Goal: Task Accomplishment & Management: Use online tool/utility

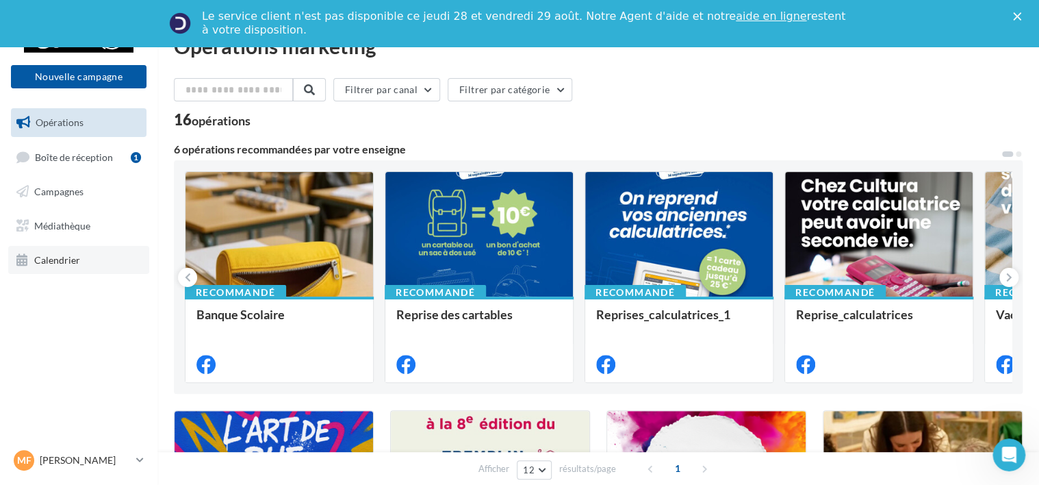
scroll to position [34, 0]
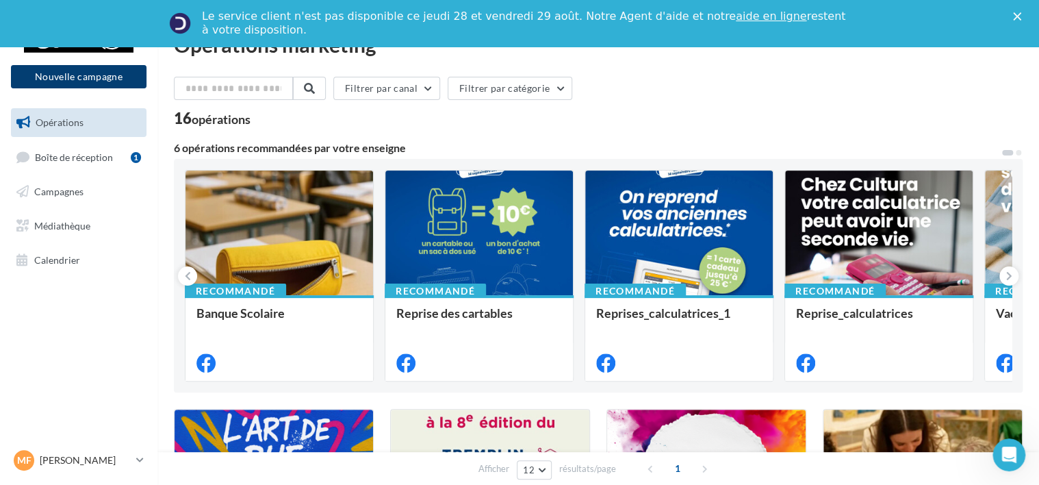
click at [80, 76] on button "Nouvelle campagne" at bounding box center [79, 76] width 136 height 23
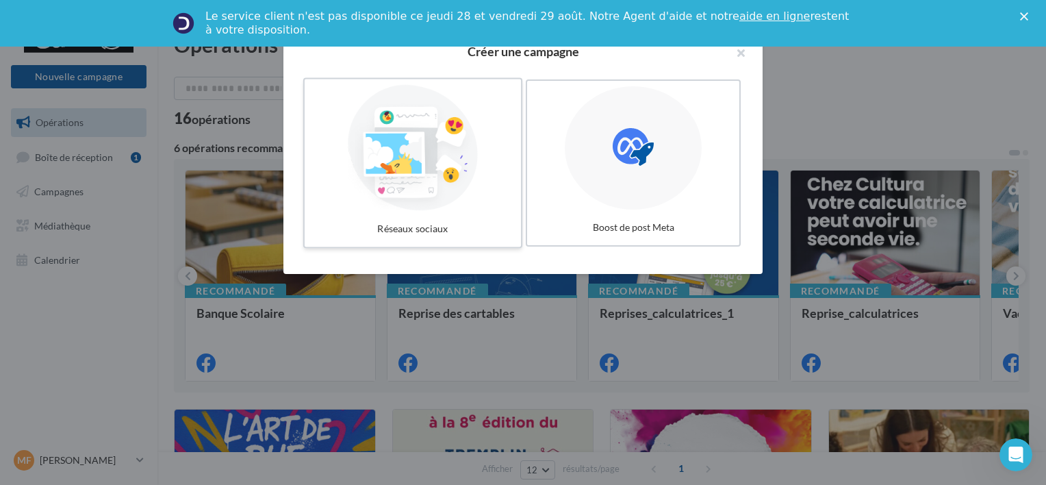
click at [449, 180] on div at bounding box center [412, 148] width 205 height 126
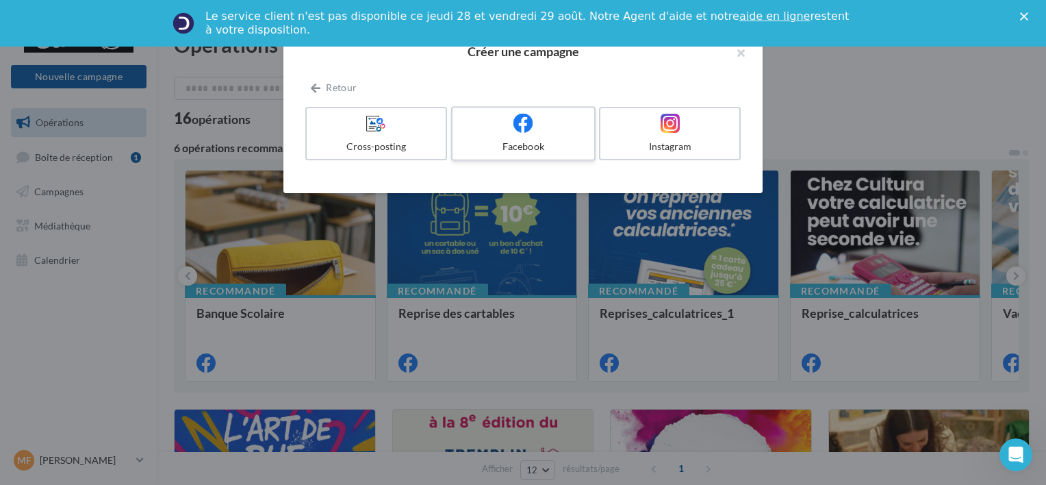
click at [505, 145] on div "Facebook" at bounding box center [523, 147] width 130 height 14
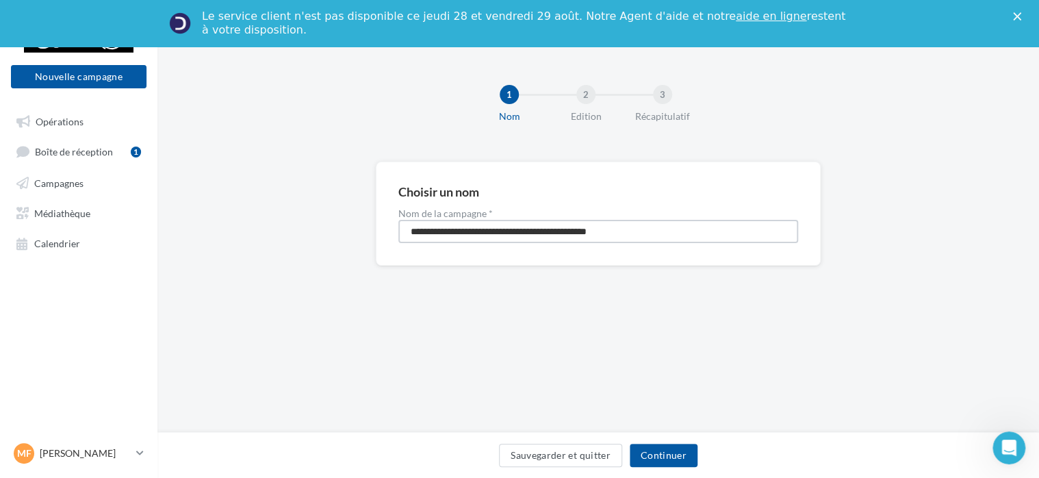
click at [655, 236] on input "**********" at bounding box center [599, 231] width 400 height 23
type input "**********"
click at [663, 450] on button "Continuer" at bounding box center [664, 455] width 68 height 23
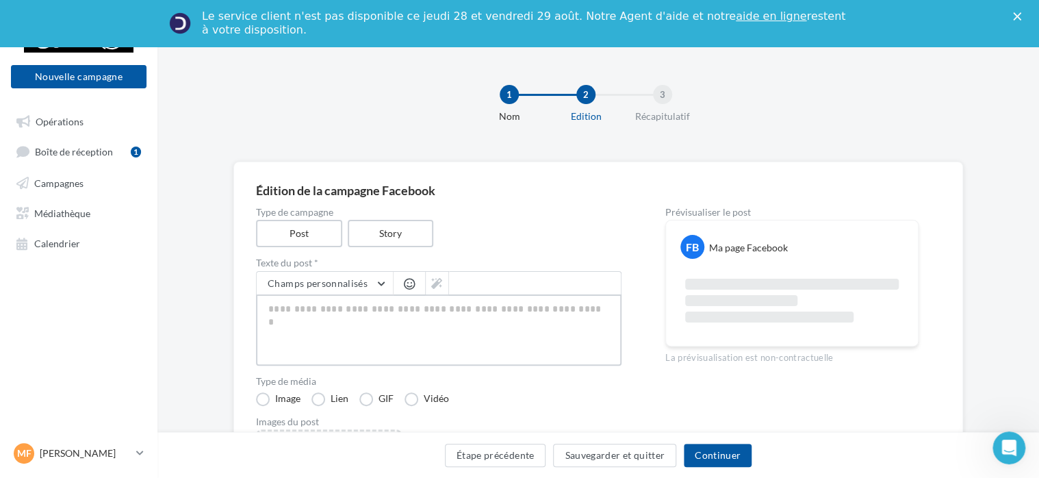
click at [355, 307] on textarea at bounding box center [439, 329] width 366 height 71
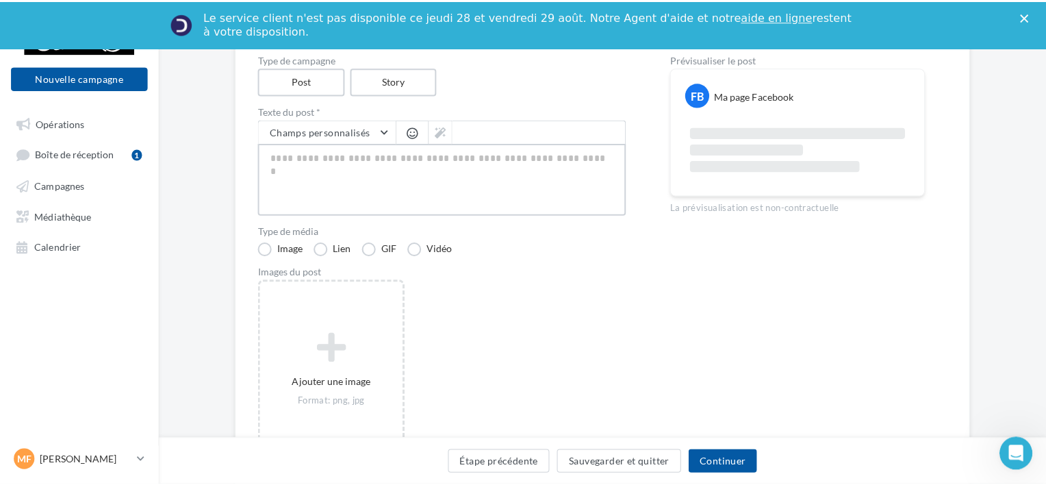
scroll to position [184, 0]
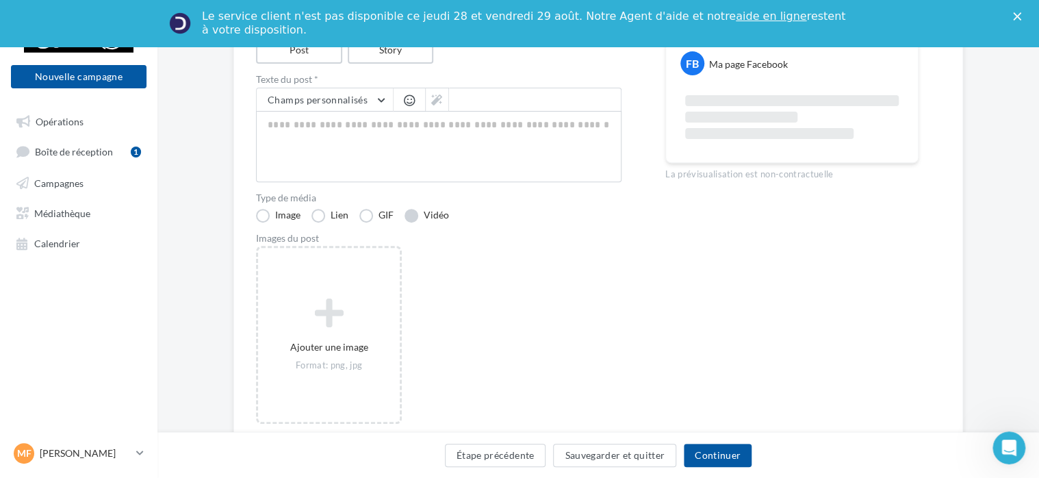
click at [419, 209] on label "Vidéo" at bounding box center [427, 216] width 45 height 14
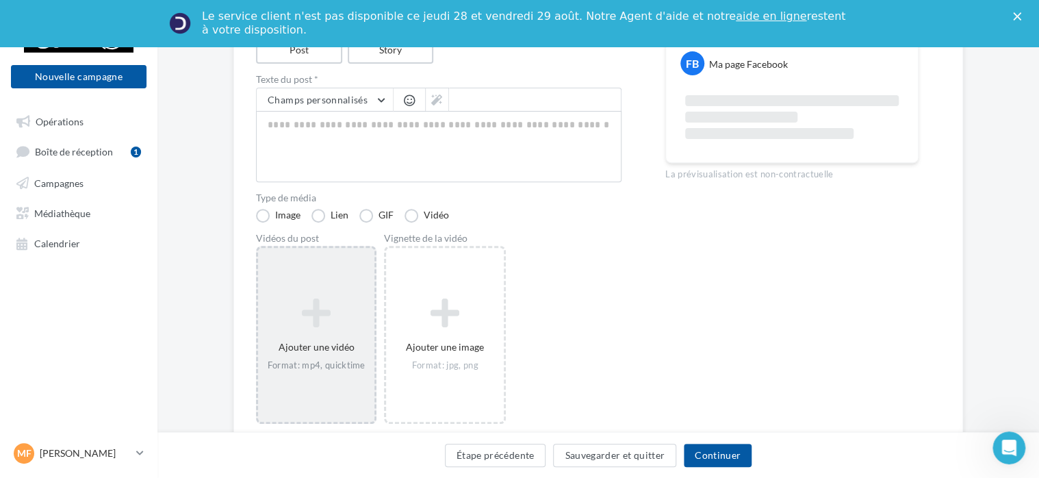
click at [331, 336] on div "Ajouter une vidéo Format: mp4, quicktime" at bounding box center [316, 335] width 116 height 88
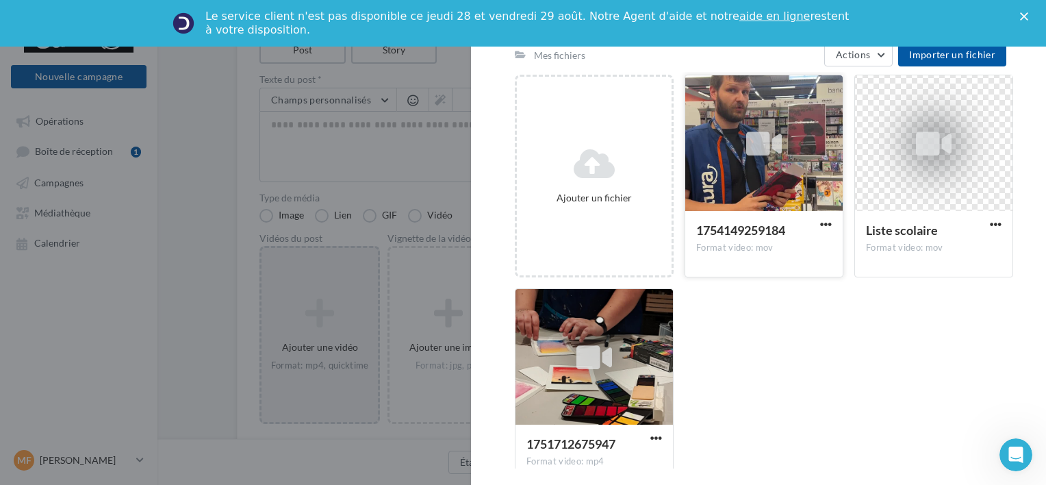
scroll to position [203, 0]
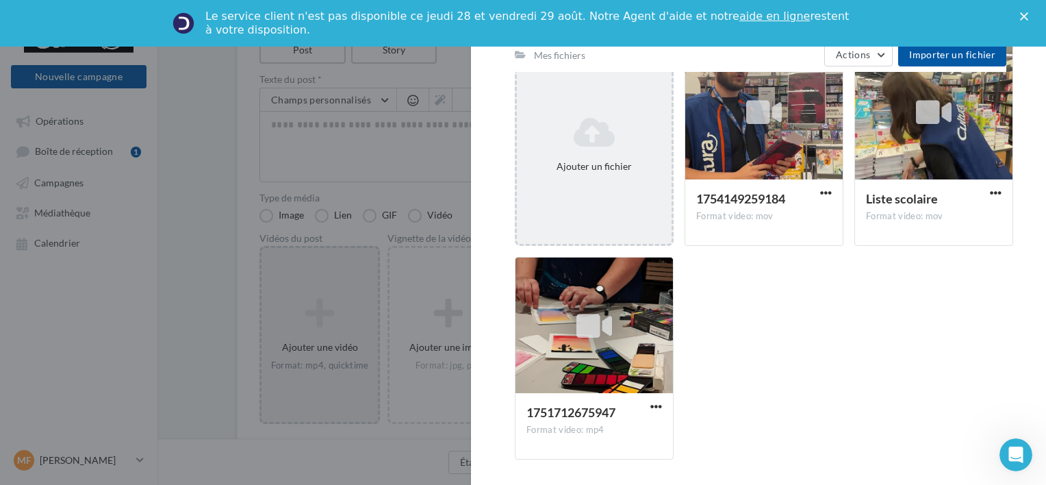
click at [613, 181] on div "Ajouter un fichier" at bounding box center [594, 144] width 159 height 203
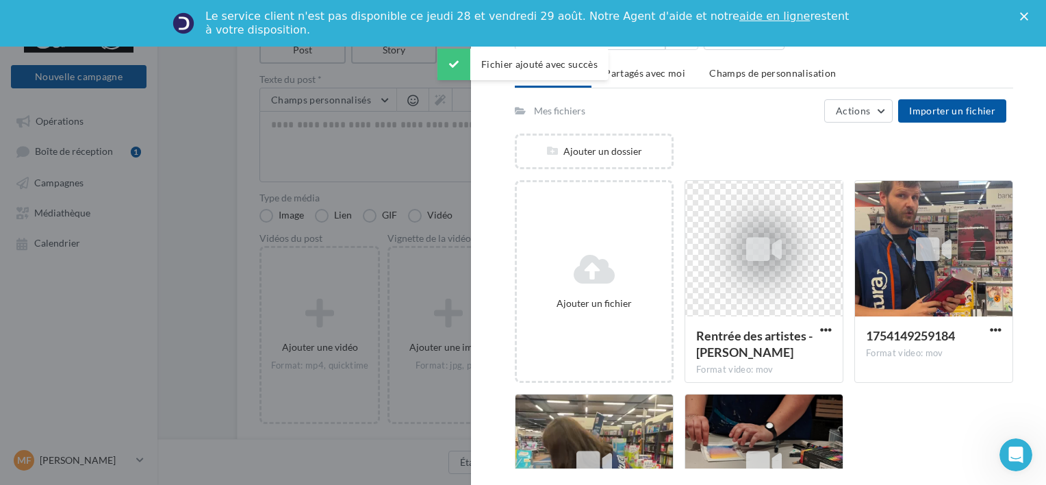
scroll to position [64, 0]
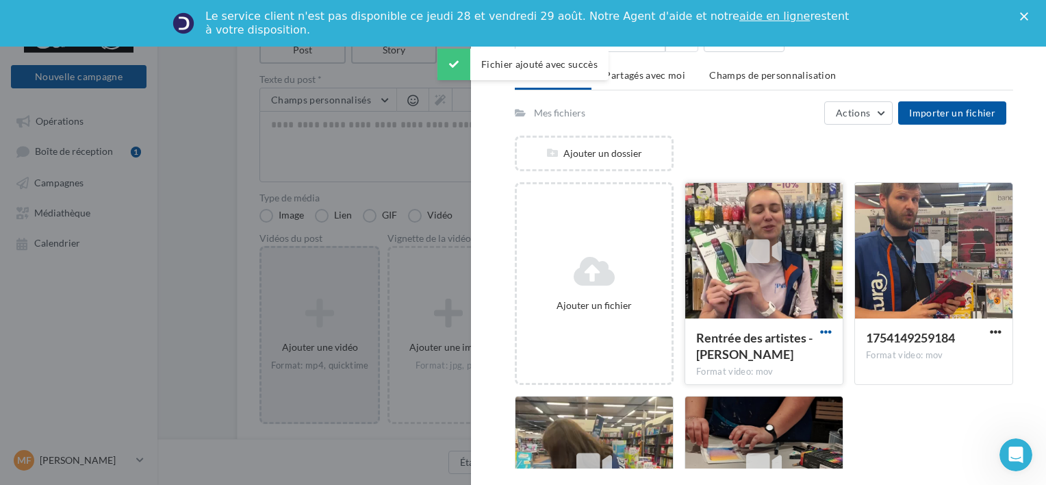
click at [821, 331] on span "button" at bounding box center [826, 332] width 12 height 12
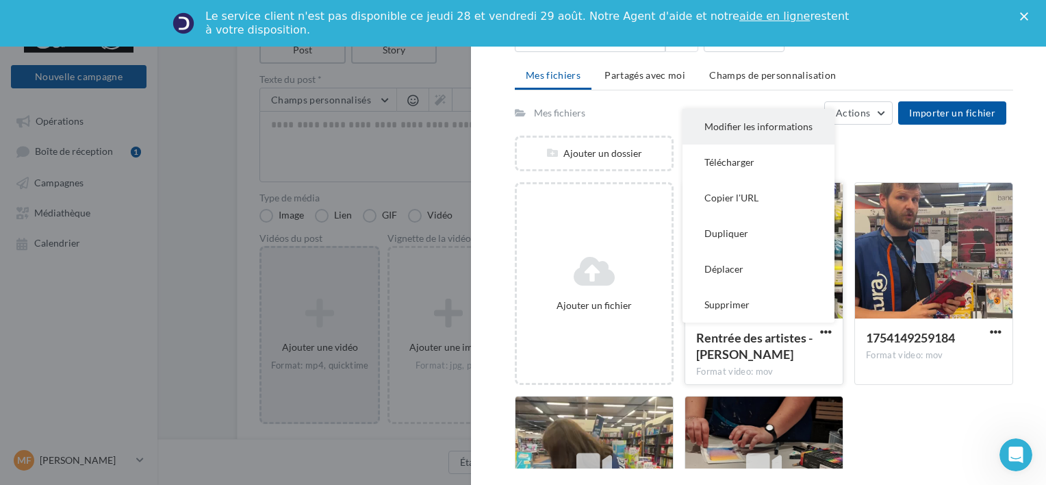
click at [747, 131] on button "Modifier les informations" at bounding box center [759, 127] width 152 height 36
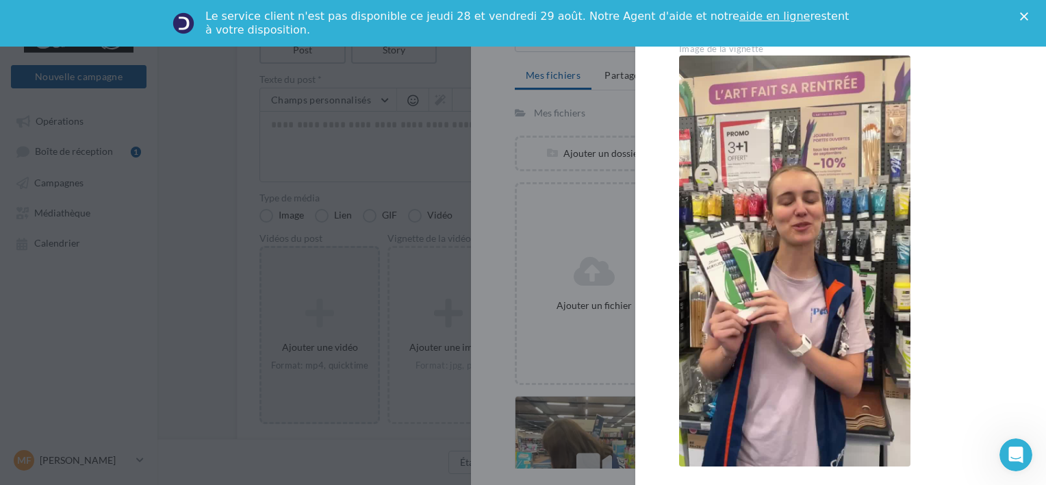
scroll to position [0, 0]
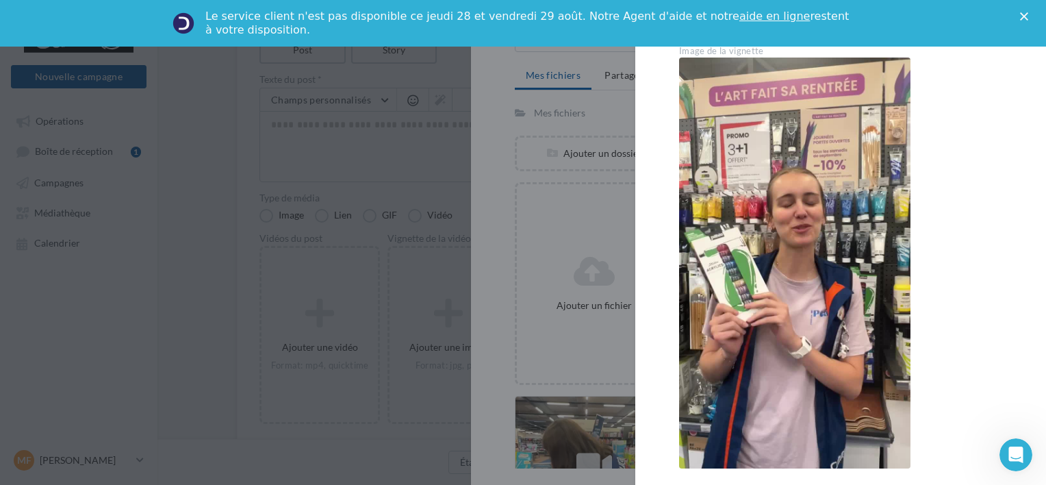
click at [1025, 18] on polygon "Fermer" at bounding box center [1024, 16] width 8 height 8
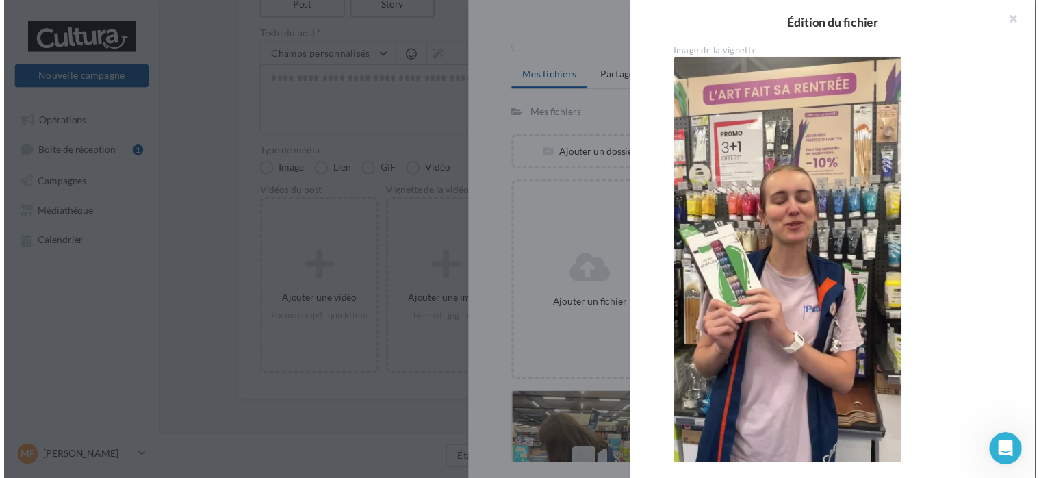
scroll to position [182, 0]
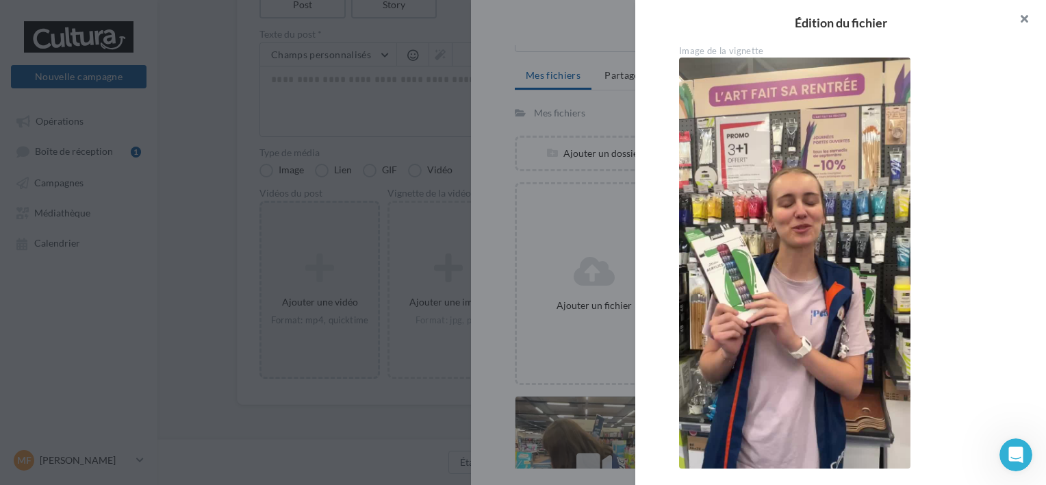
click at [1026, 18] on button "button" at bounding box center [1019, 20] width 55 height 41
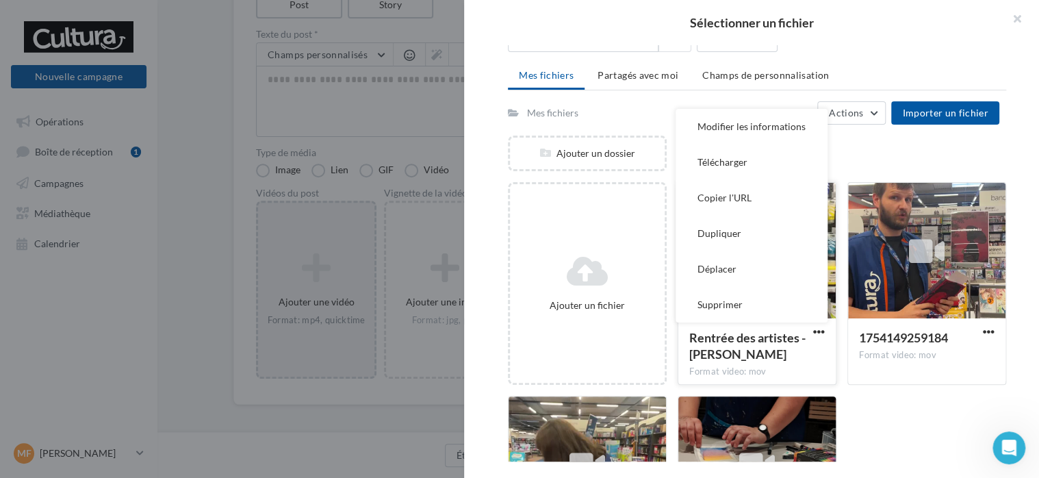
drag, startPoint x: 898, startPoint y: 415, endPoint x: 795, endPoint y: 353, distance: 120.4
click at [795, 353] on div "Ajouter un fichier Rentrée des artistes - Fanny Format video: mov Modifier les …" at bounding box center [762, 395] width 509 height 427
click at [795, 353] on div "Rentrée des artistes - [PERSON_NAME]" at bounding box center [749, 345] width 119 height 33
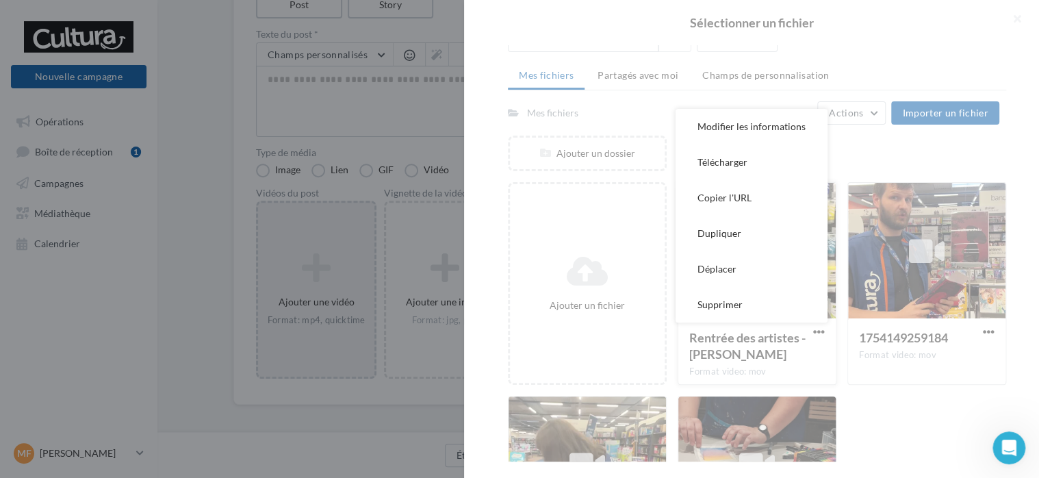
click at [795, 353] on div at bounding box center [751, 239] width 575 height 478
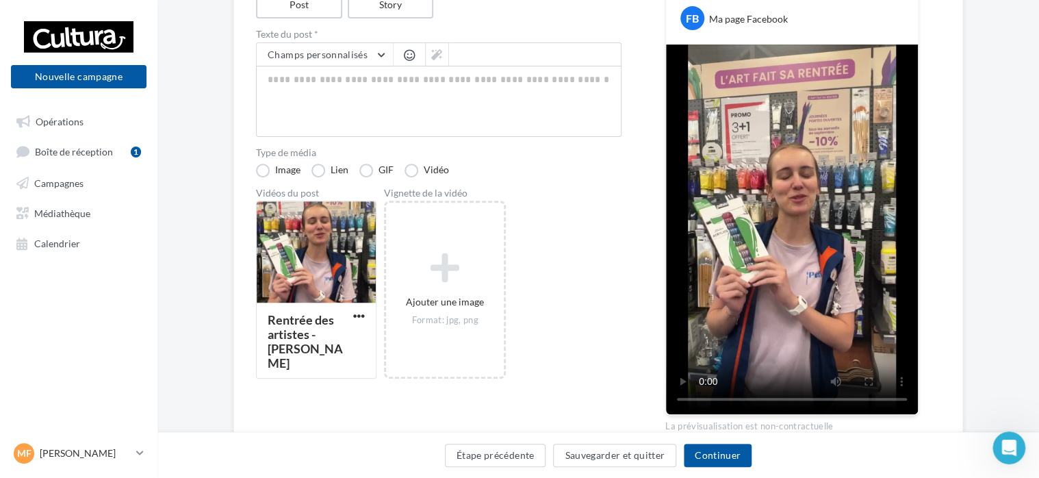
click at [643, 232] on div "Type de campagne Post Story Texte du post * Champs personnalisés Signature de l…" at bounding box center [598, 211] width 685 height 465
click at [359, 320] on span "button" at bounding box center [359, 316] width 12 height 12
click at [375, 375] on button "Supprimer" at bounding box center [419, 380] width 137 height 36
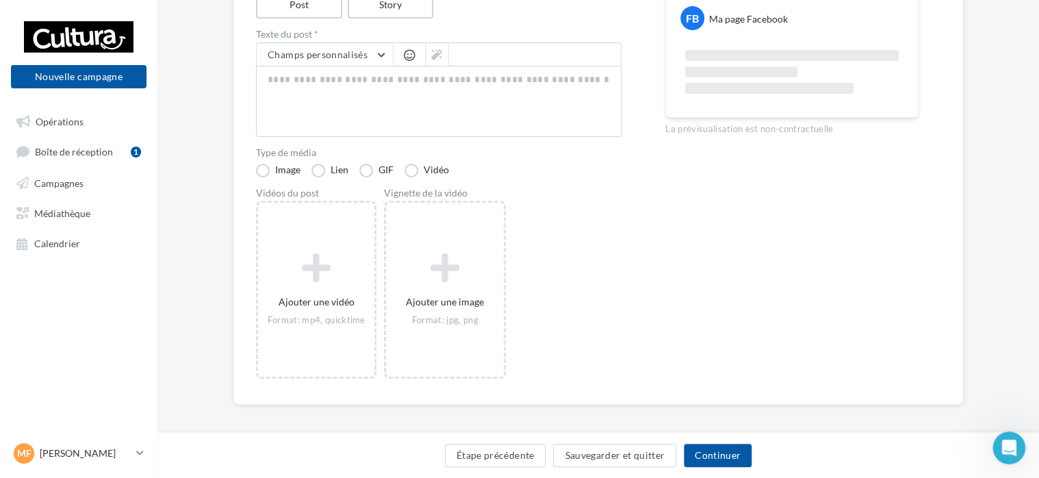
click at [649, 247] on div "Type de campagne Post Story Texte du post * Champs personnalisés Signature de l…" at bounding box center [598, 180] width 685 height 403
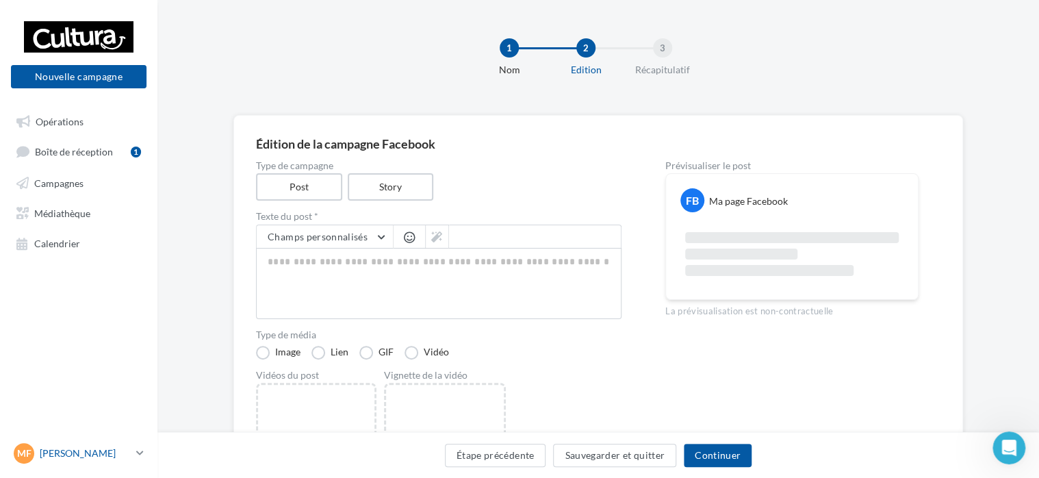
click at [138, 459] on icon at bounding box center [140, 453] width 8 height 12
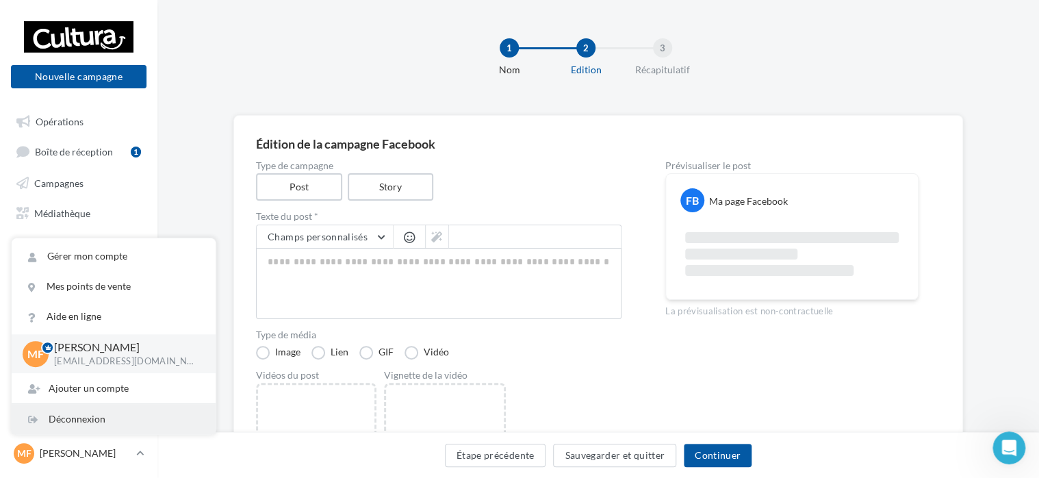
click at [118, 427] on div "Déconnexion" at bounding box center [114, 419] width 204 height 30
